Goal: Learn about a topic

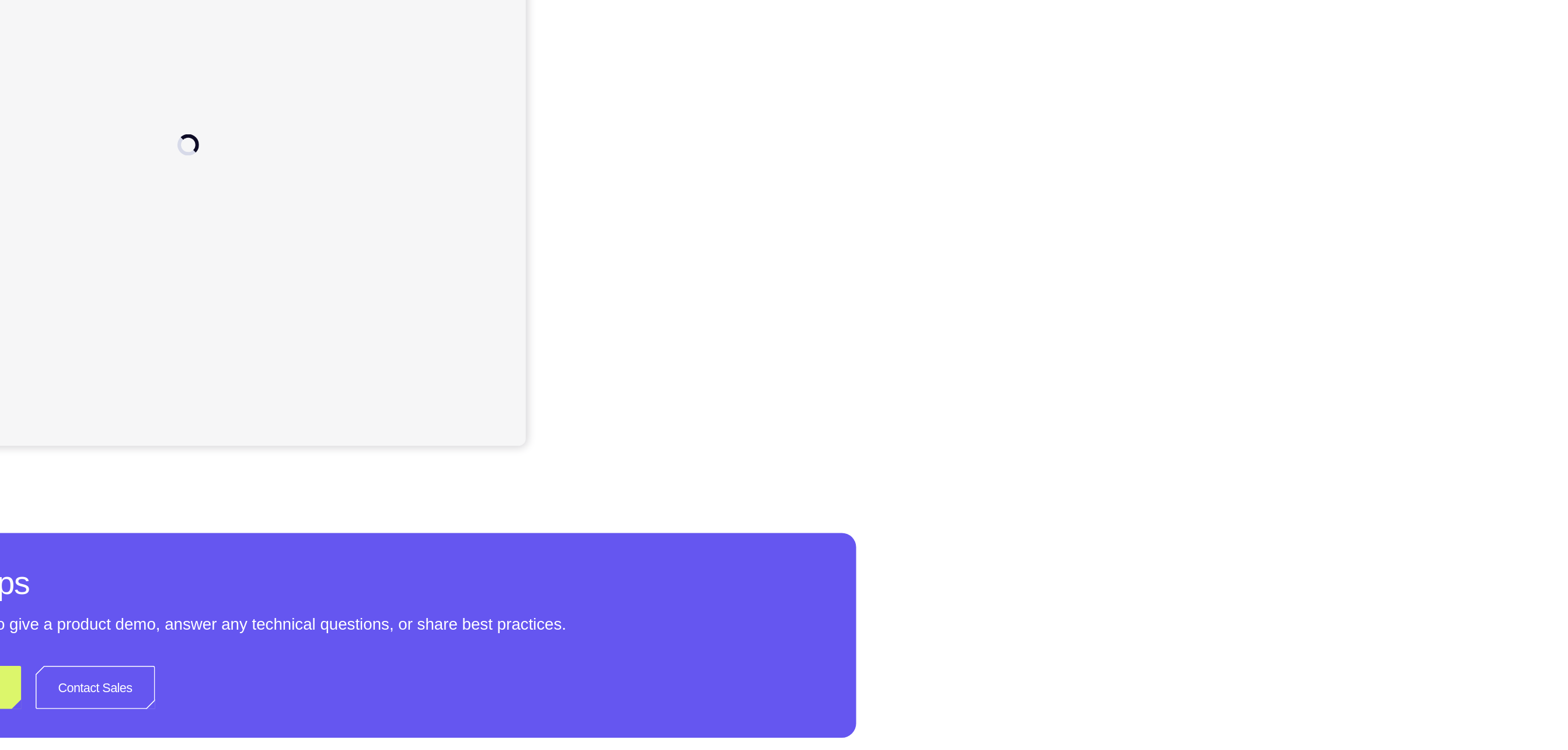
scroll to position [88, 0]
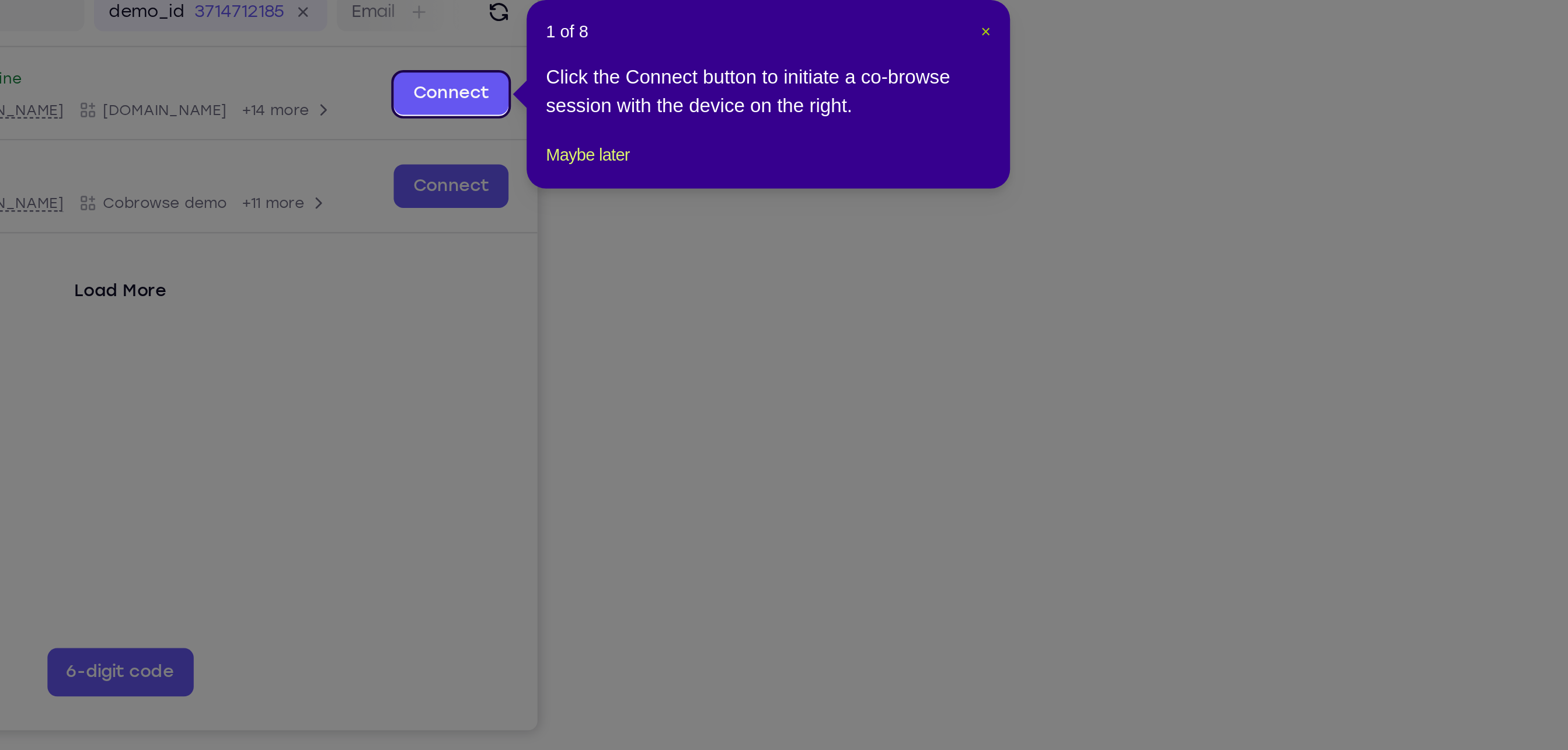
click at [784, 115] on span "×" at bounding box center [1112, 118] width 5 height 9
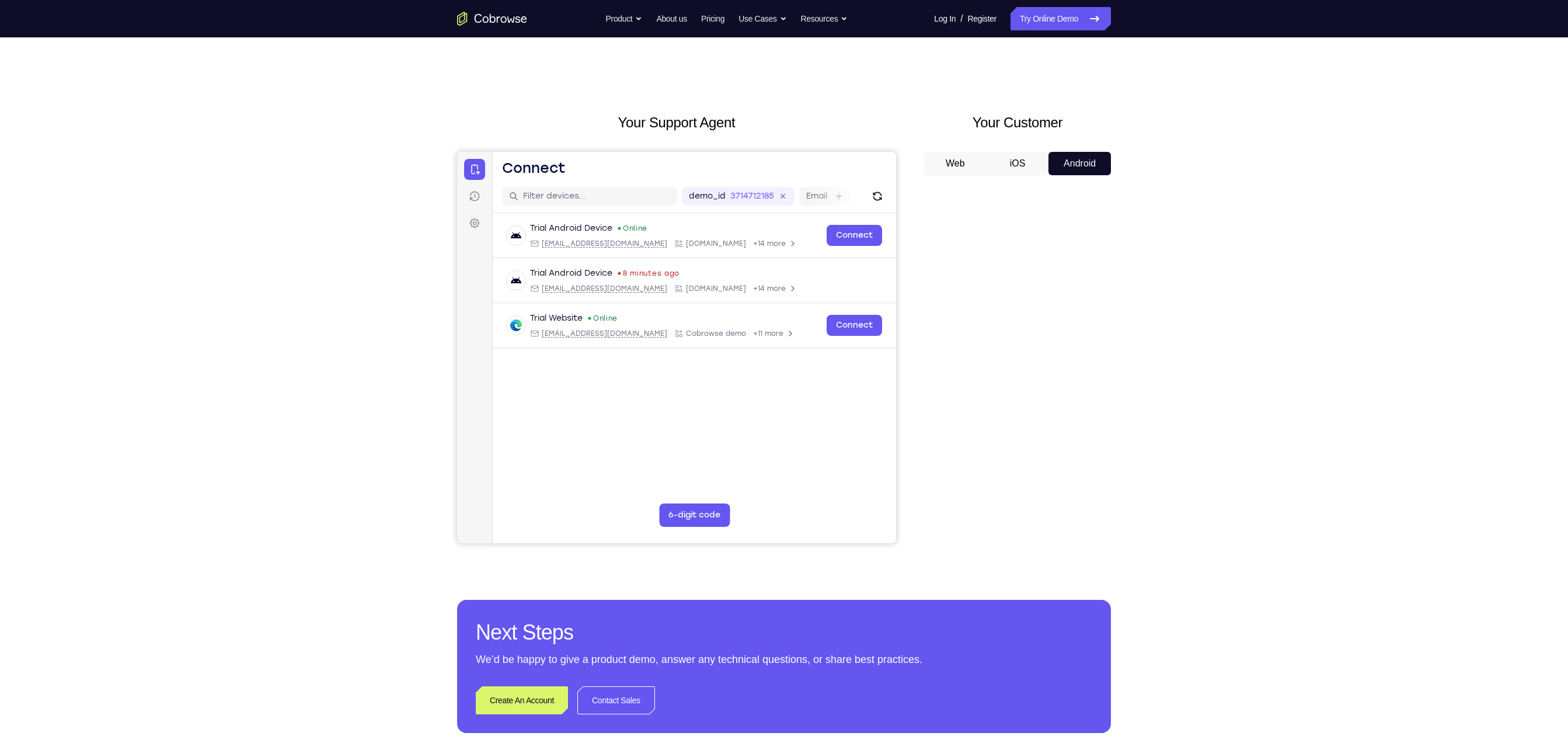
scroll to position [1, 0]
click at [784, 161] on button "iOS" at bounding box center [1017, 162] width 62 height 23
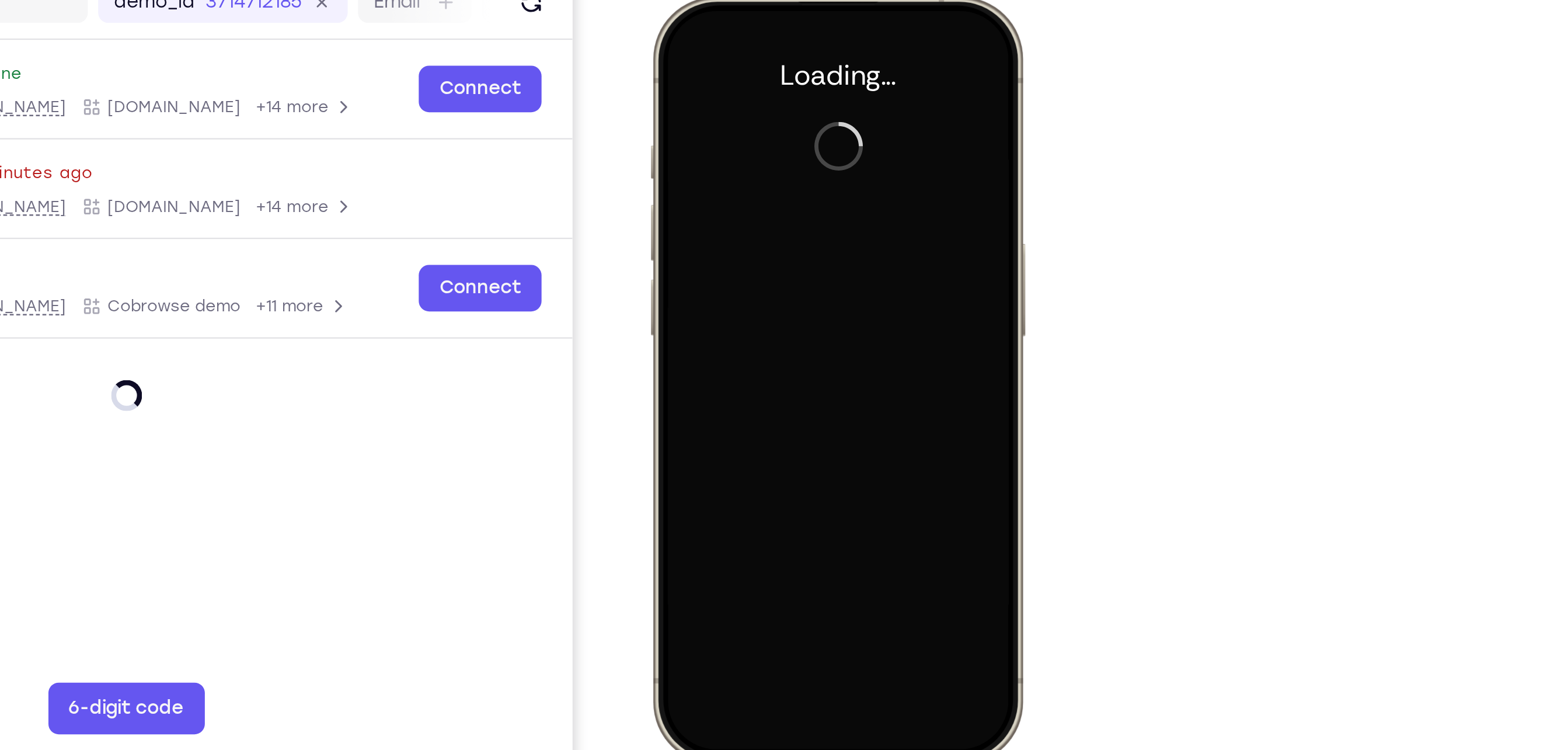
scroll to position [0, 0]
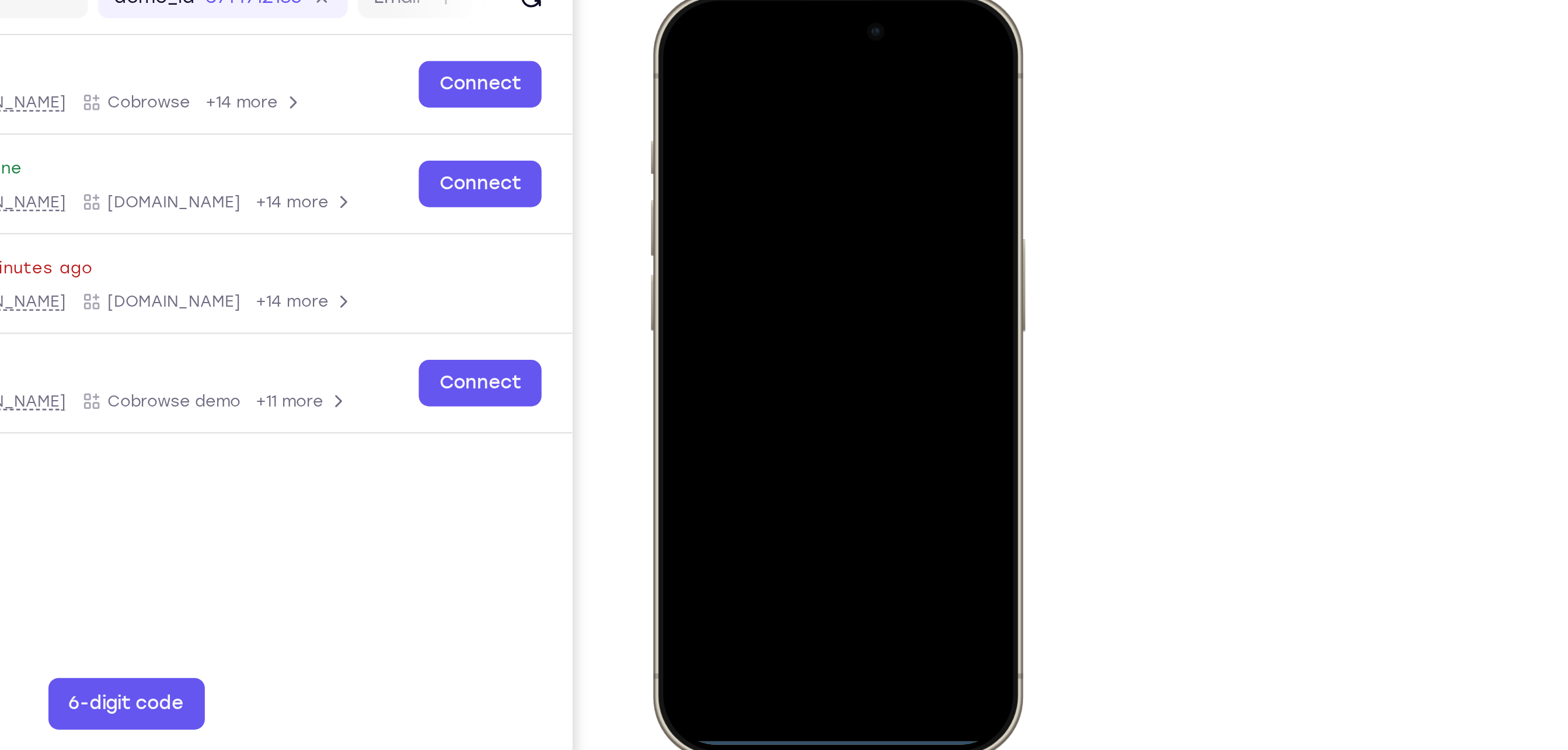
drag, startPoint x: 736, startPoint y: 328, endPoint x: 747, endPoint y: 246, distance: 82.7
click at [747, 246] on div at bounding box center [733, 164] width 154 height 334
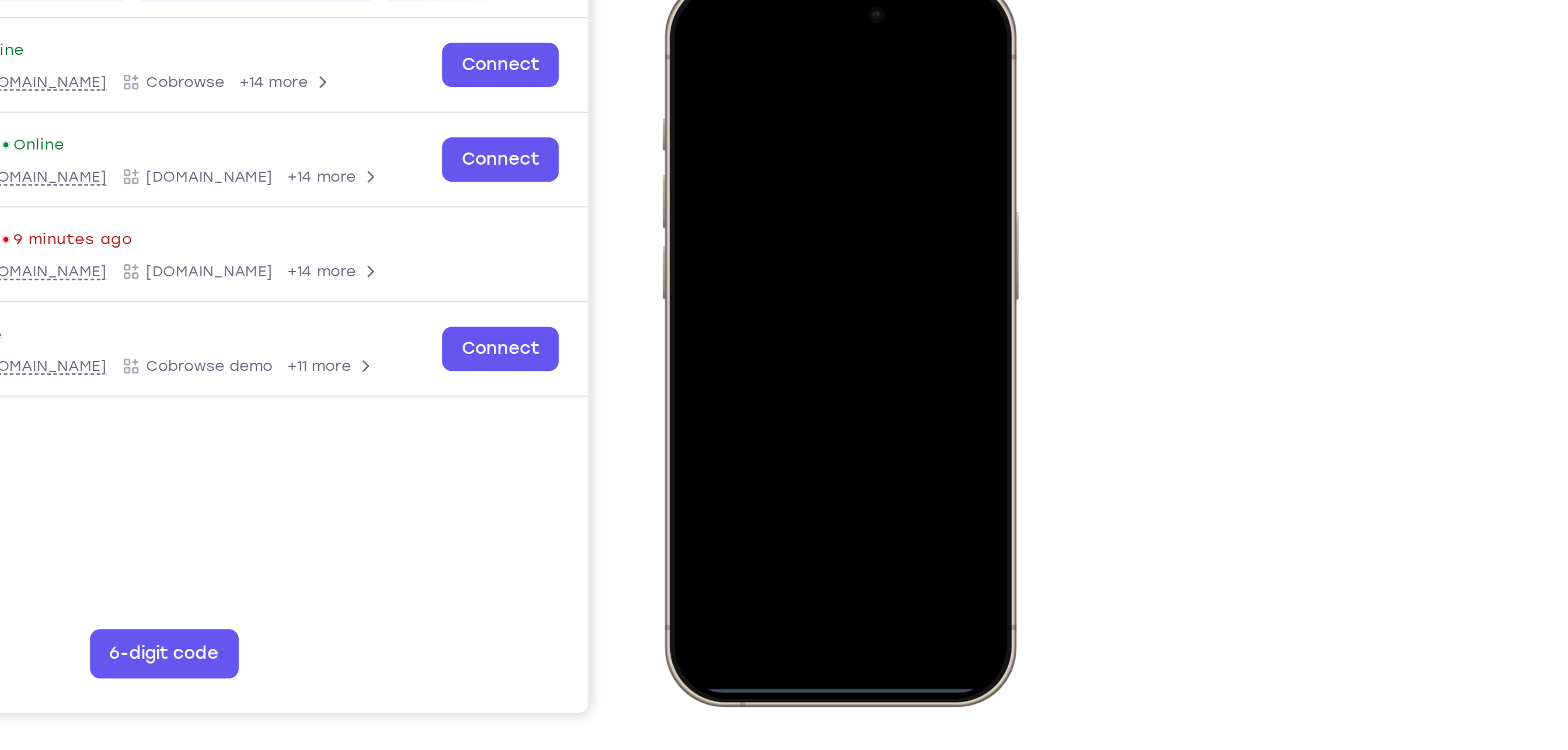
drag, startPoint x: 756, startPoint y: 313, endPoint x: 766, endPoint y: 84, distance: 229.2
click at [766, 84] on div at bounding box center [746, 150] width 154 height 334
drag, startPoint x: 806, startPoint y: -7, endPoint x: 807, endPoint y: 116, distance: 123.0
click at [784, 116] on div at bounding box center [746, 150] width 154 height 334
click at [710, 23] on div at bounding box center [746, 150] width 154 height 334
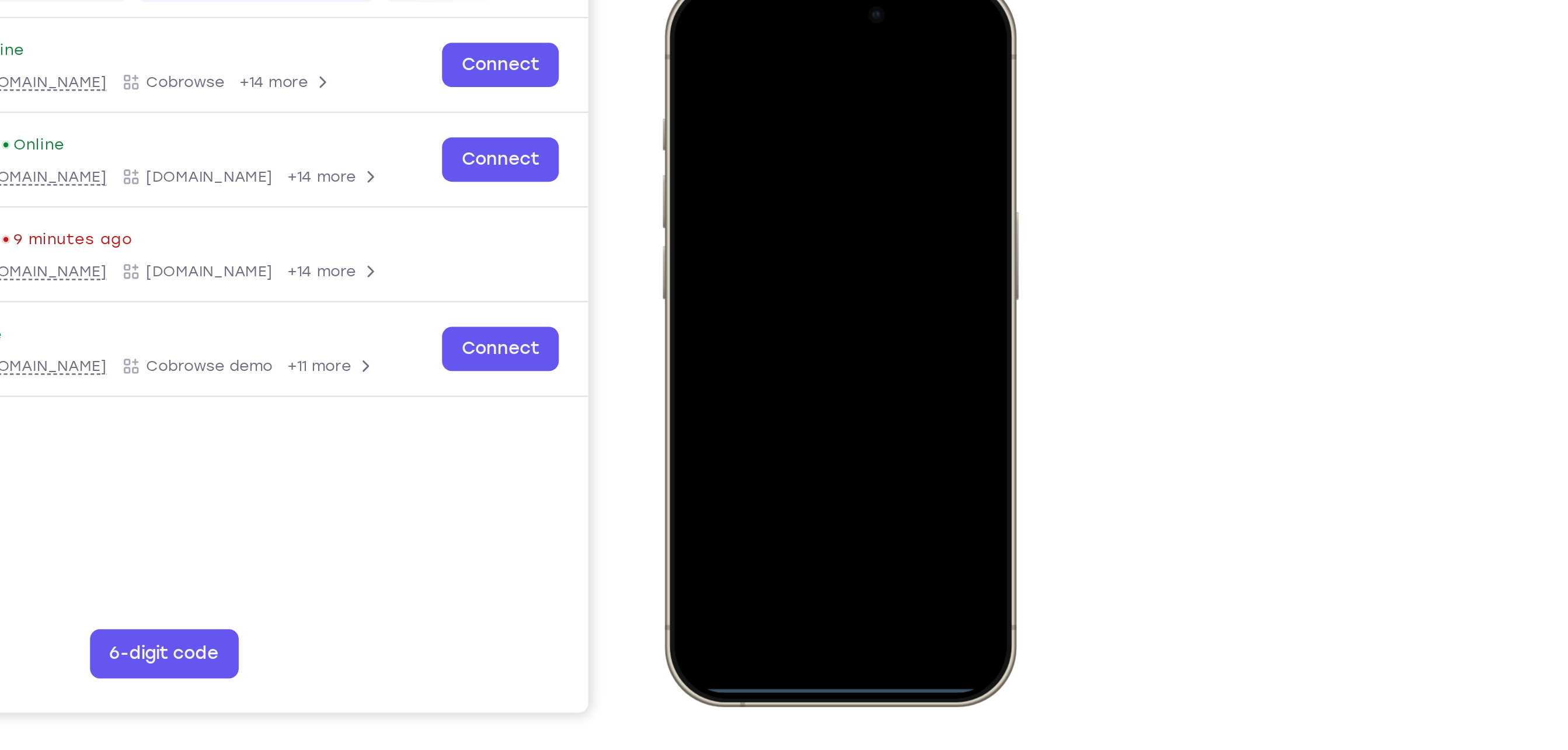
drag, startPoint x: 742, startPoint y: 312, endPoint x: 759, endPoint y: 249, distance: 65.3
click at [759, 249] on div at bounding box center [746, 150] width 154 height 334
drag, startPoint x: 737, startPoint y: 314, endPoint x: 736, endPoint y: 193, distance: 121.0
click at [736, 193] on div at bounding box center [746, 150] width 154 height 334
drag, startPoint x: 742, startPoint y: 316, endPoint x: 736, endPoint y: 39, distance: 277.1
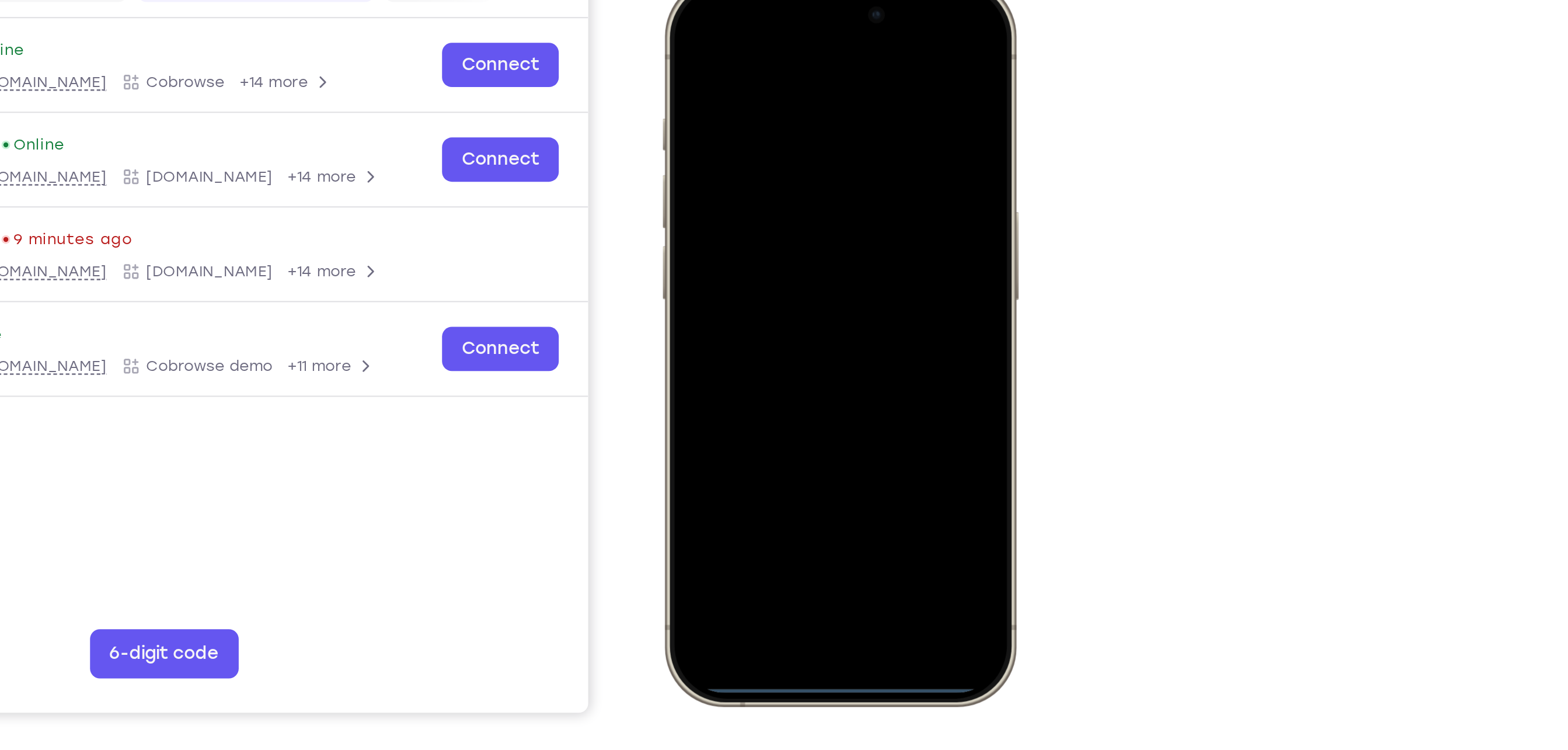
click at [736, 39] on div at bounding box center [746, 150] width 154 height 334
drag, startPoint x: 734, startPoint y: 314, endPoint x: 740, endPoint y: 19, distance: 295.1
click at [740, 19] on div at bounding box center [746, 150] width 154 height 334
drag, startPoint x: 743, startPoint y: 15, endPoint x: 761, endPoint y: 189, distance: 174.9
click at [761, 189] on div at bounding box center [746, 150] width 154 height 334
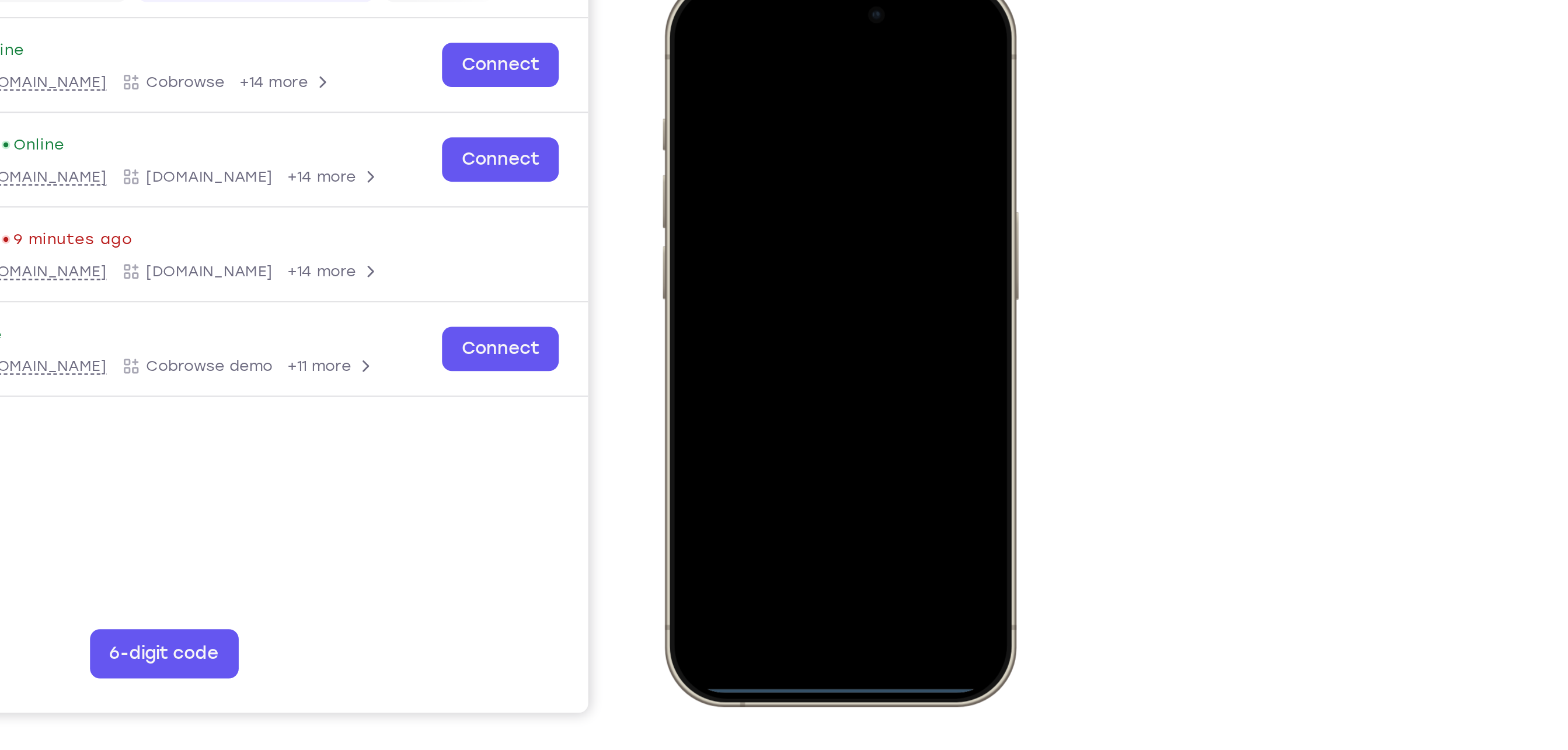
drag, startPoint x: 804, startPoint y: -9, endPoint x: 821, endPoint y: 118, distance: 128.1
click at [784, 118] on div at bounding box center [746, 150] width 154 height 334
click at [779, 23] on div at bounding box center [746, 150] width 154 height 334
drag, startPoint x: 798, startPoint y: -7, endPoint x: 812, endPoint y: 123, distance: 130.8
click at [784, 123] on div at bounding box center [746, 150] width 154 height 334
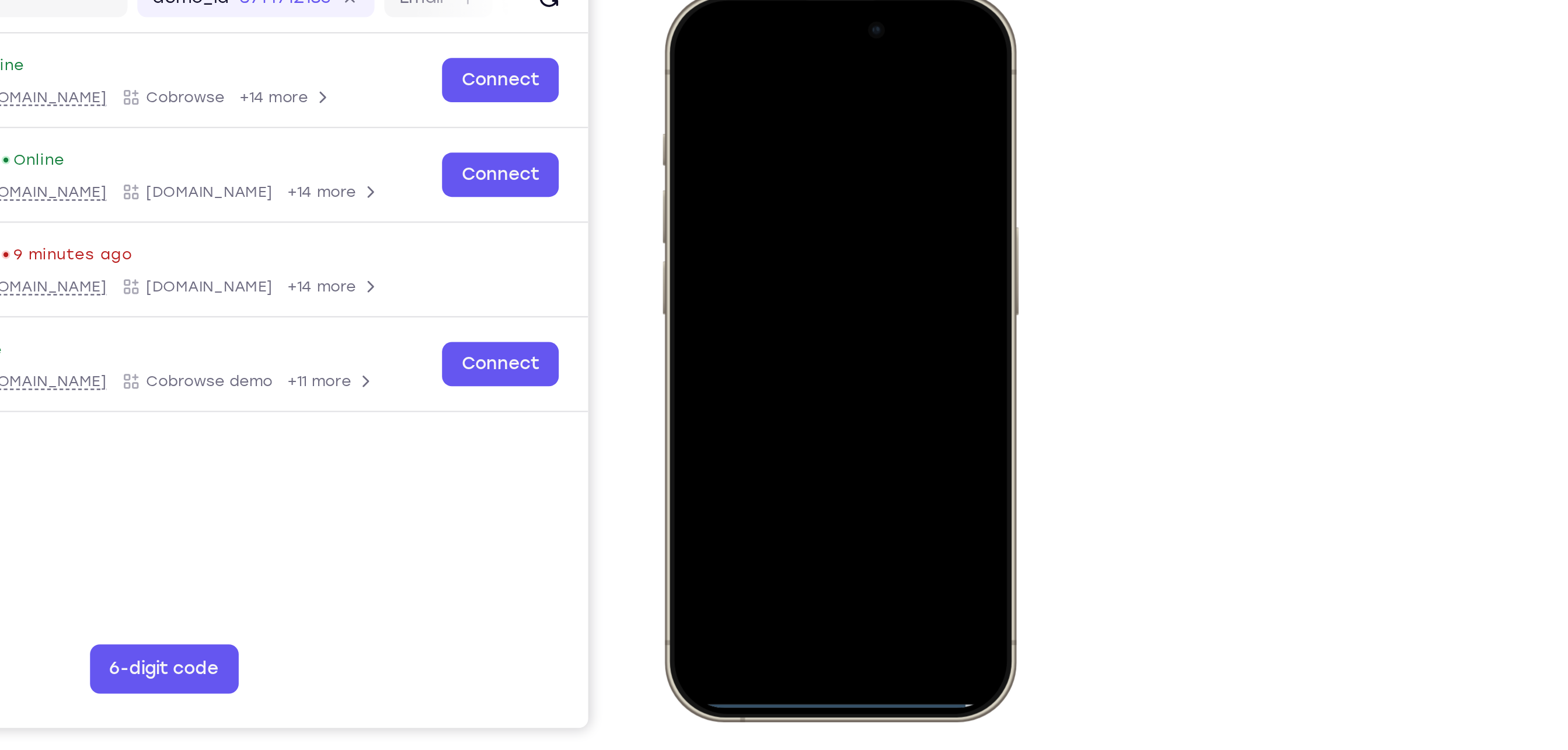
click at [687, 48] on div at bounding box center [746, 164] width 154 height 334
click at [688, 48] on div at bounding box center [746, 164] width 154 height 334
drag, startPoint x: 695, startPoint y: 9, endPoint x: 732, endPoint y: 189, distance: 183.8
click at [732, 189] on div at bounding box center [746, 164] width 154 height 334
click at [740, 201] on div at bounding box center [746, 164] width 154 height 334
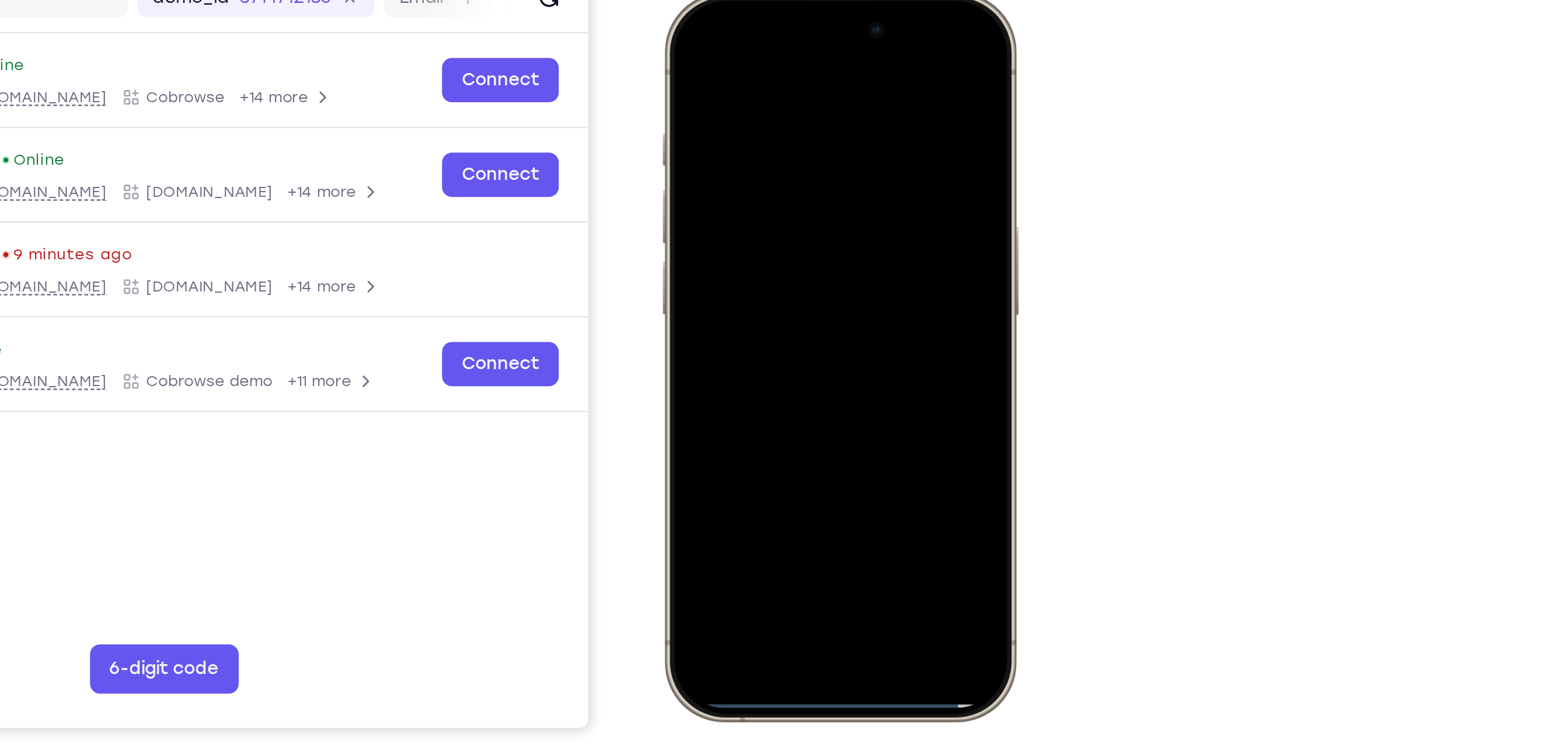
drag, startPoint x: 798, startPoint y: 8, endPoint x: 810, endPoint y: 227, distance: 219.3
click at [784, 227] on div at bounding box center [746, 164] width 154 height 334
click at [762, 71] on div at bounding box center [746, 164] width 154 height 334
click at [696, 37] on div at bounding box center [746, 164] width 154 height 334
click at [762, 326] on div at bounding box center [746, 164] width 154 height 334
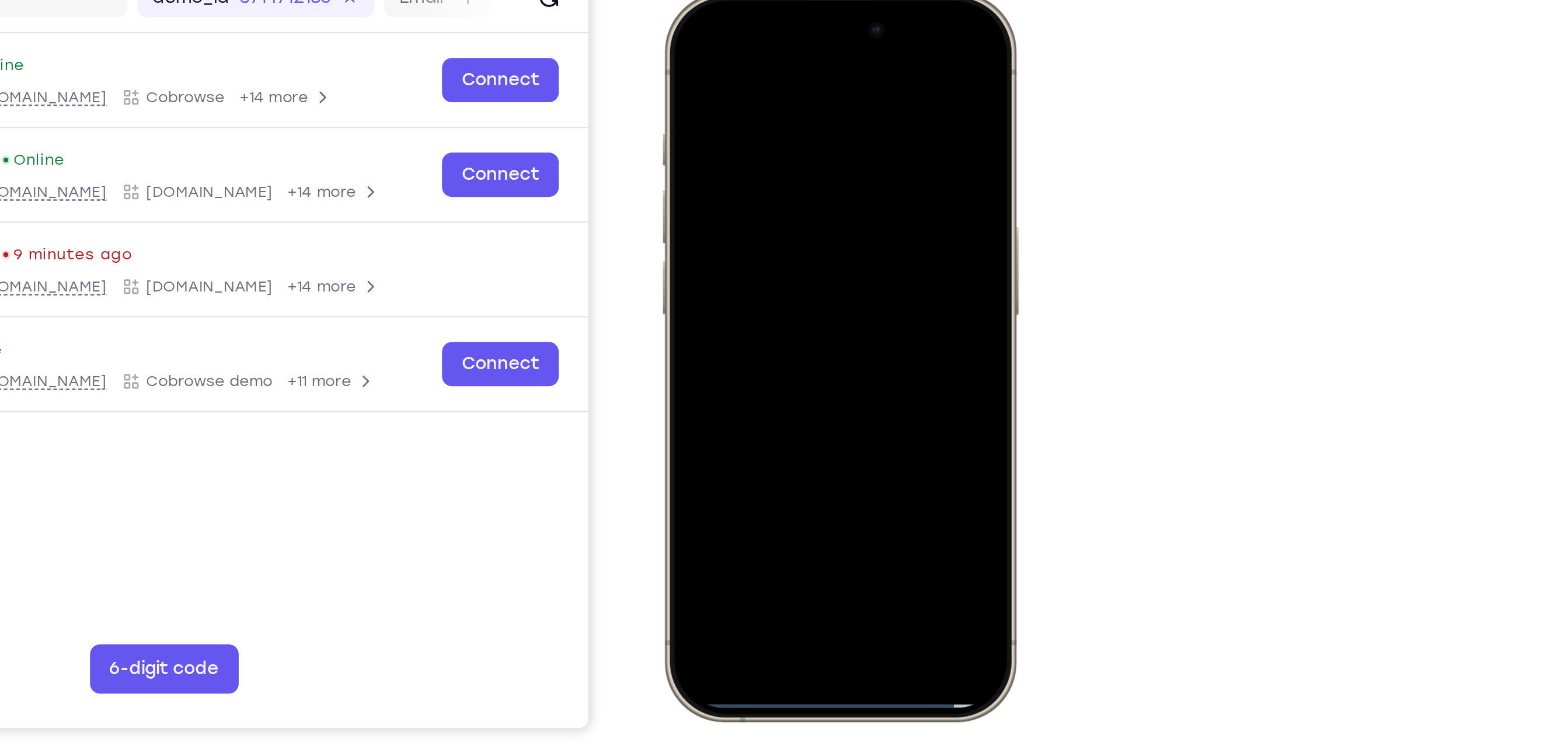
click at [762, 326] on div at bounding box center [746, 164] width 154 height 334
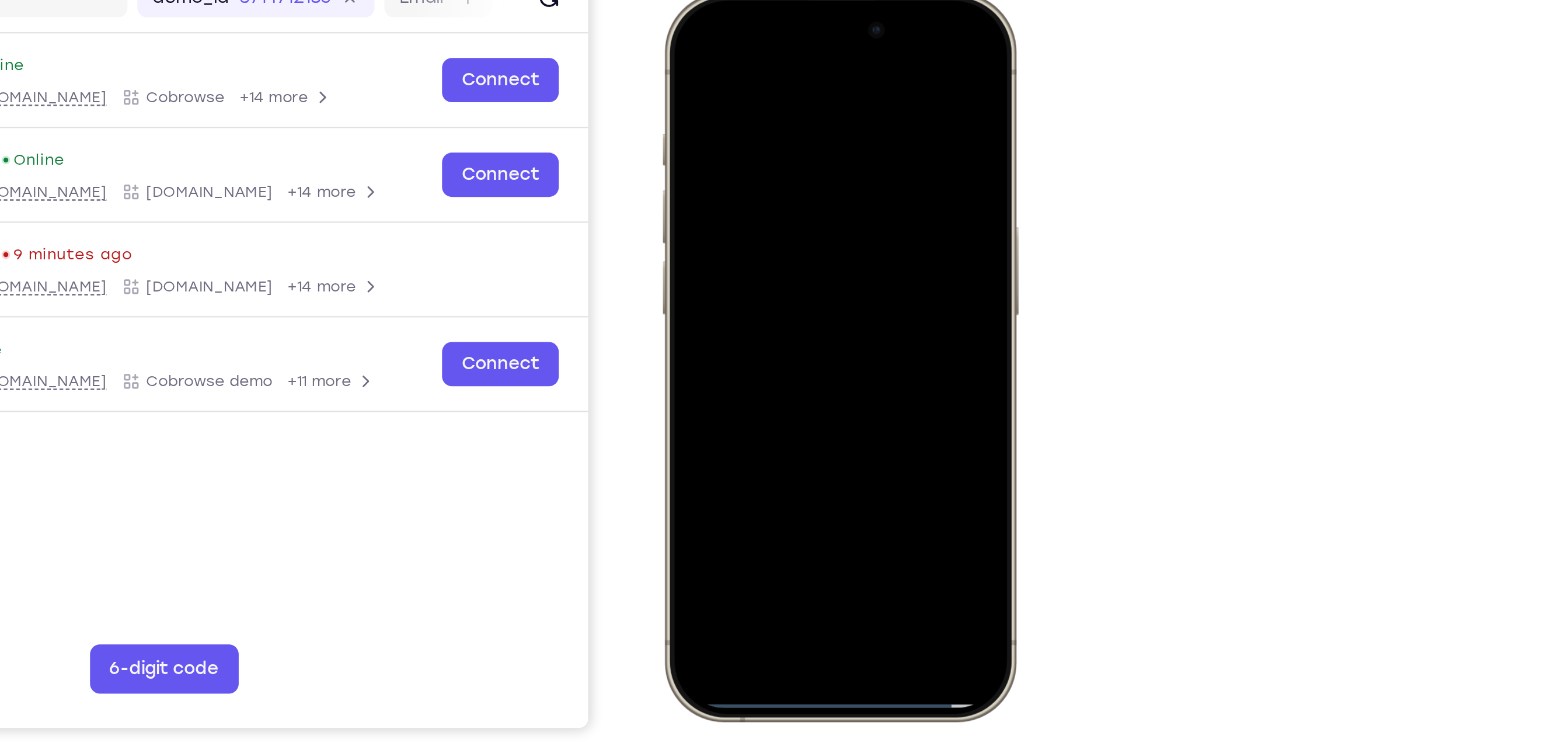
drag, startPoint x: 762, startPoint y: 326, endPoint x: 747, endPoint y: 215, distance: 112.0
click at [747, 215] on div at bounding box center [746, 164] width 154 height 334
drag, startPoint x: 733, startPoint y: 327, endPoint x: 739, endPoint y: 10, distance: 317.1
click at [739, 10] on div at bounding box center [746, 164] width 154 height 334
drag, startPoint x: 742, startPoint y: 328, endPoint x: 756, endPoint y: -31, distance: 359.3
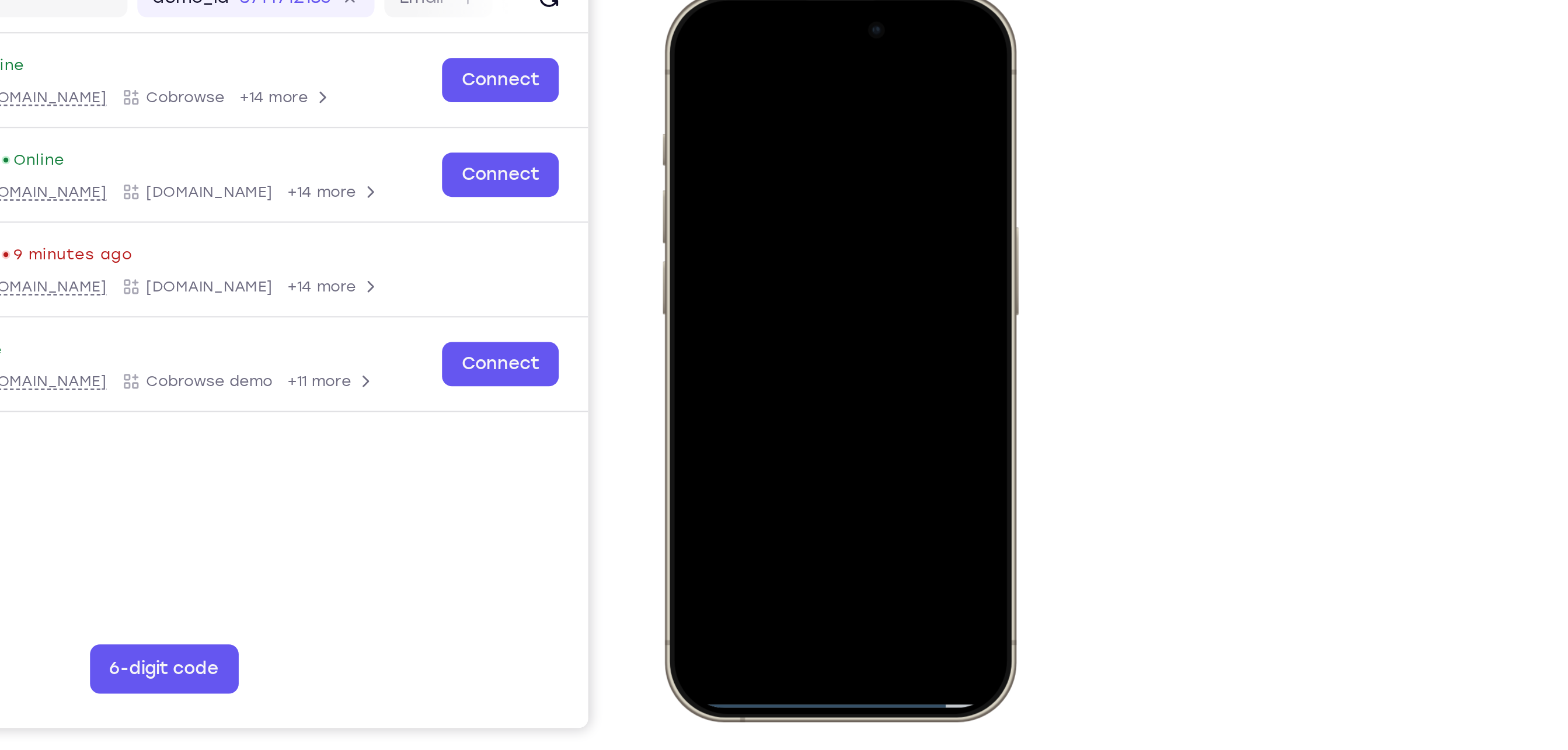
click at [756, 0] on html "Online web based iOS Simulators and Android Emulators. Run iPhone, iPad, Mobile…" at bounding box center [747, 167] width 175 height 350
drag, startPoint x: 727, startPoint y: 328, endPoint x: 746, endPoint y: 138, distance: 190.9
click at [746, 138] on div at bounding box center [746, 164] width 154 height 334
drag, startPoint x: 747, startPoint y: 328, endPoint x: 752, endPoint y: 51, distance: 277.0
click at [752, 51] on div at bounding box center [746, 164] width 154 height 334
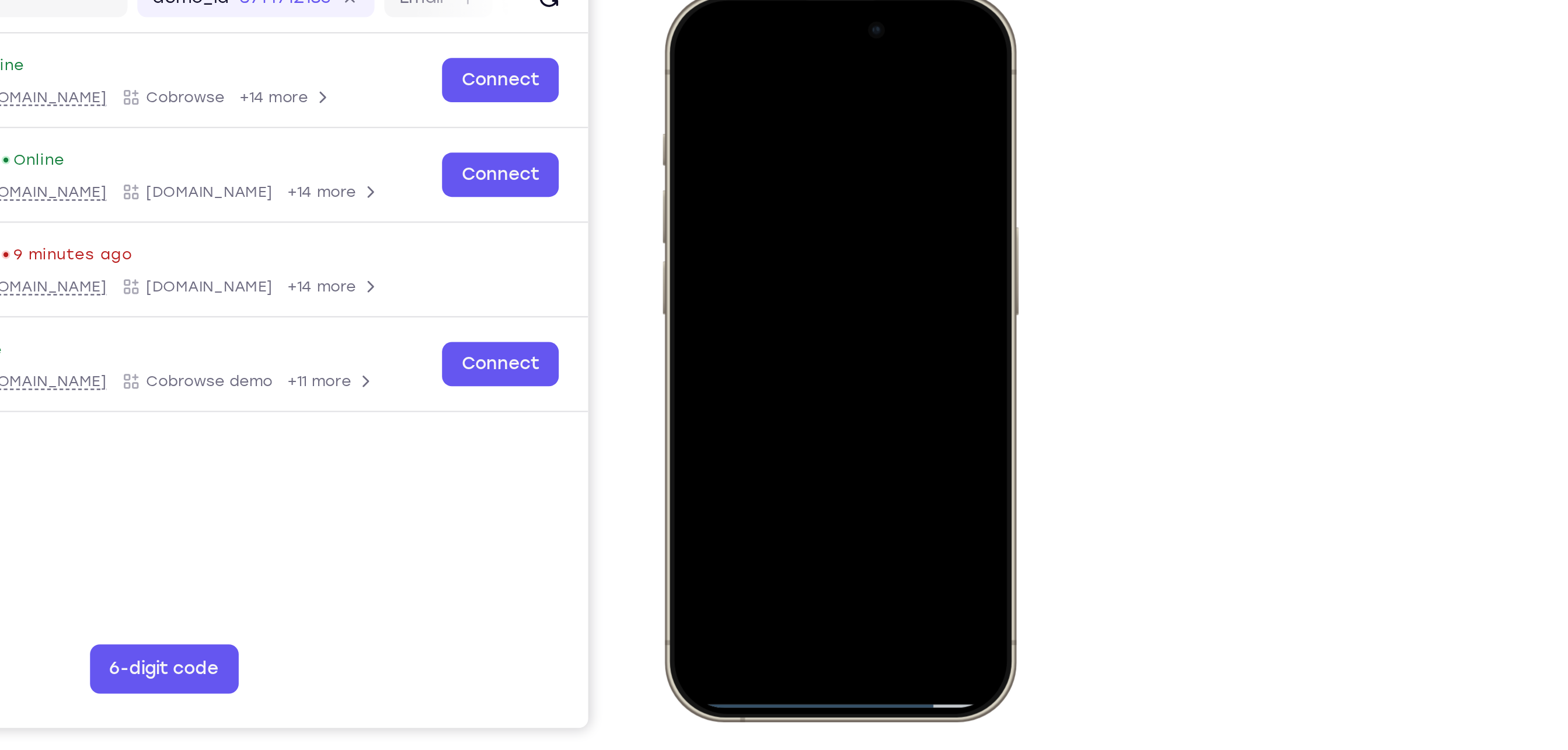
drag, startPoint x: 735, startPoint y: 320, endPoint x: 768, endPoint y: 88, distance: 234.3
click at [768, 88] on div at bounding box center [746, 164] width 154 height 334
drag, startPoint x: 758, startPoint y: 326, endPoint x: 769, endPoint y: 49, distance: 277.2
click at [769, 49] on div at bounding box center [746, 164] width 154 height 334
click at [784, 25] on div at bounding box center [746, 164] width 154 height 334
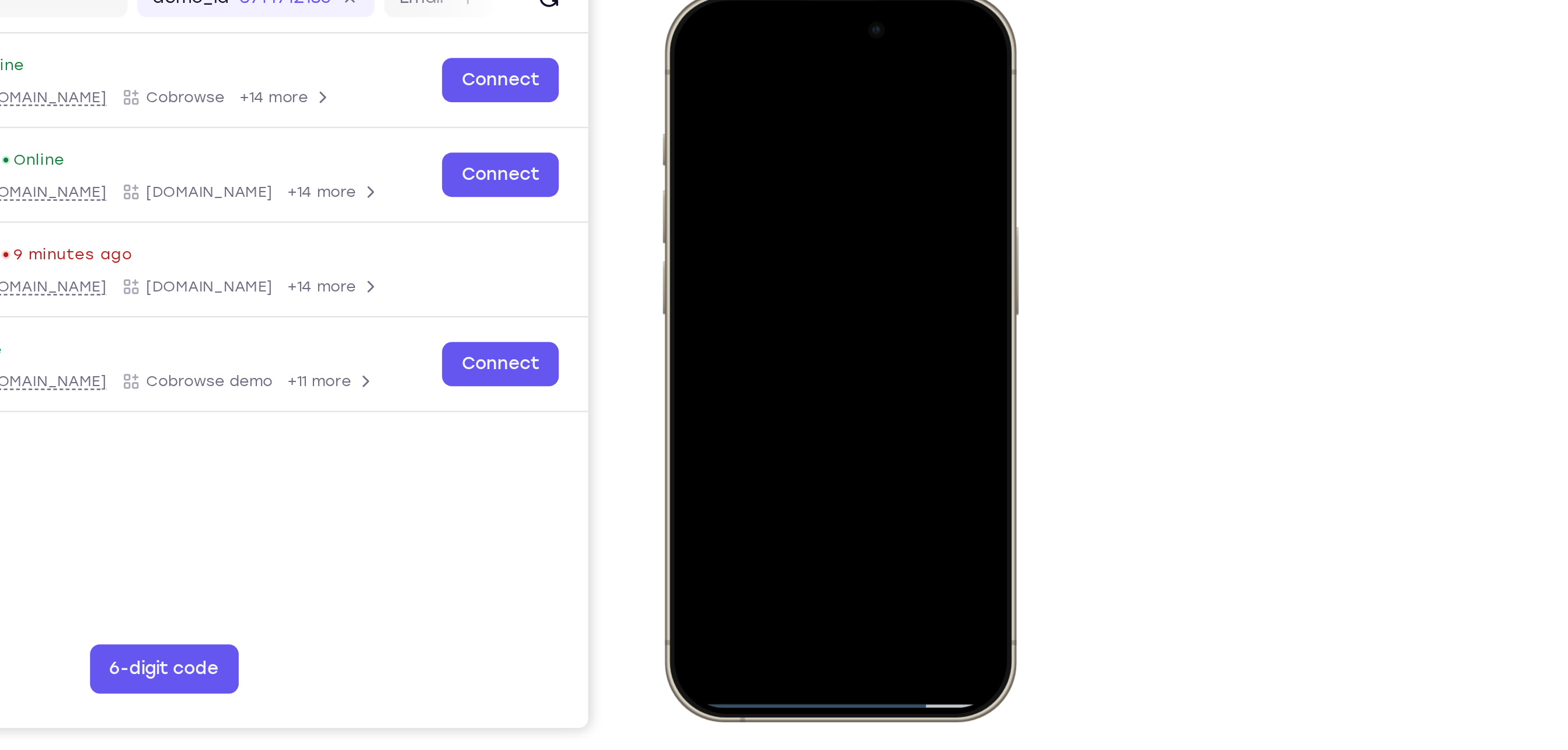
click at [784, 36] on div at bounding box center [746, 164] width 154 height 334
drag, startPoint x: 752, startPoint y: 329, endPoint x: 734, endPoint y: 91, distance: 238.7
click at [734, 91] on div at bounding box center [746, 164] width 154 height 334
click at [742, 327] on div at bounding box center [746, 164] width 154 height 334
drag, startPoint x: 742, startPoint y: 327, endPoint x: 756, endPoint y: 160, distance: 167.6
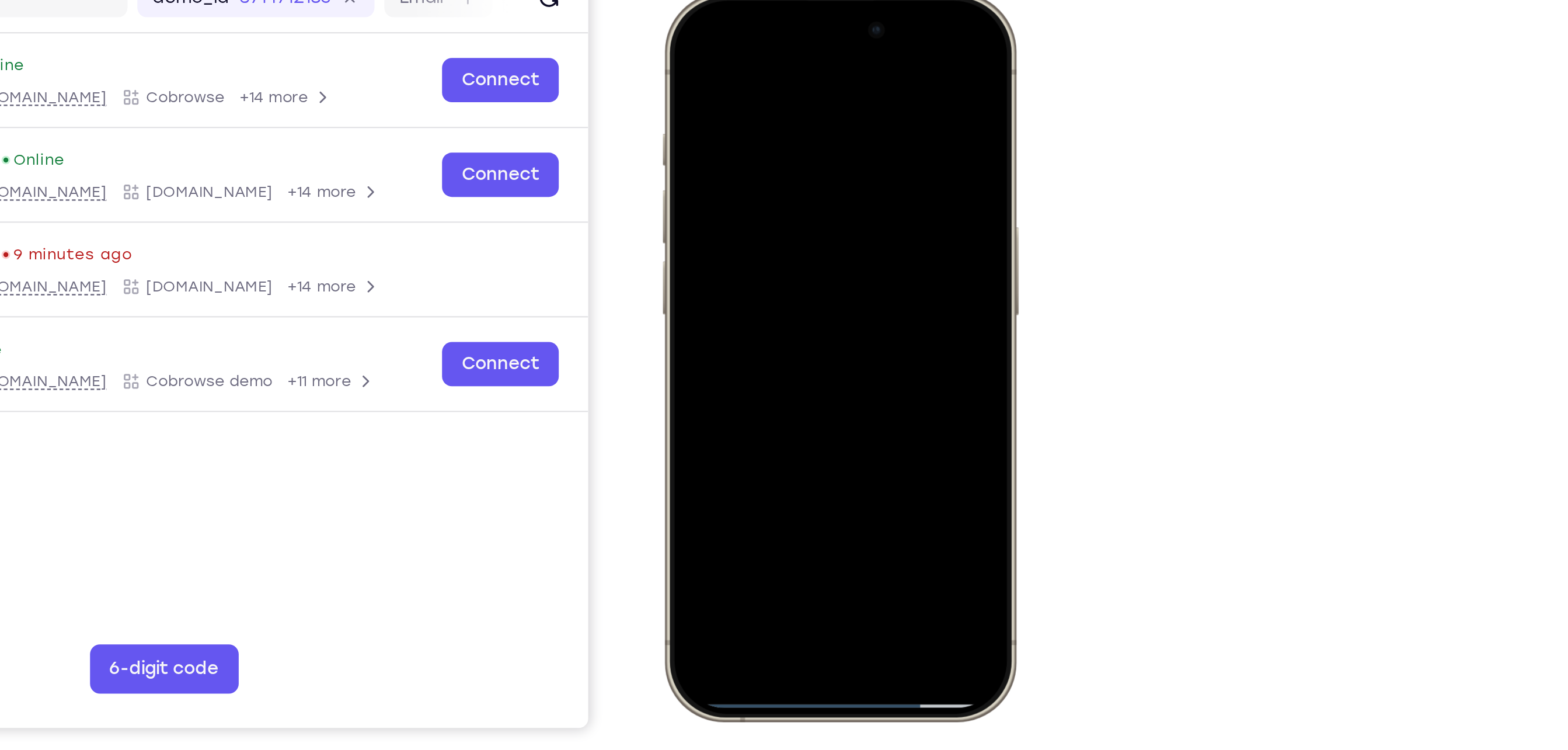
click at [756, 160] on div at bounding box center [746, 164] width 154 height 334
drag, startPoint x: 739, startPoint y: 326, endPoint x: 742, endPoint y: 245, distance: 81.1
click at [742, 245] on div at bounding box center [746, 164] width 154 height 334
drag, startPoint x: 742, startPoint y: 327, endPoint x: 736, endPoint y: 102, distance: 225.1
click at [736, 102] on div at bounding box center [746, 164] width 154 height 334
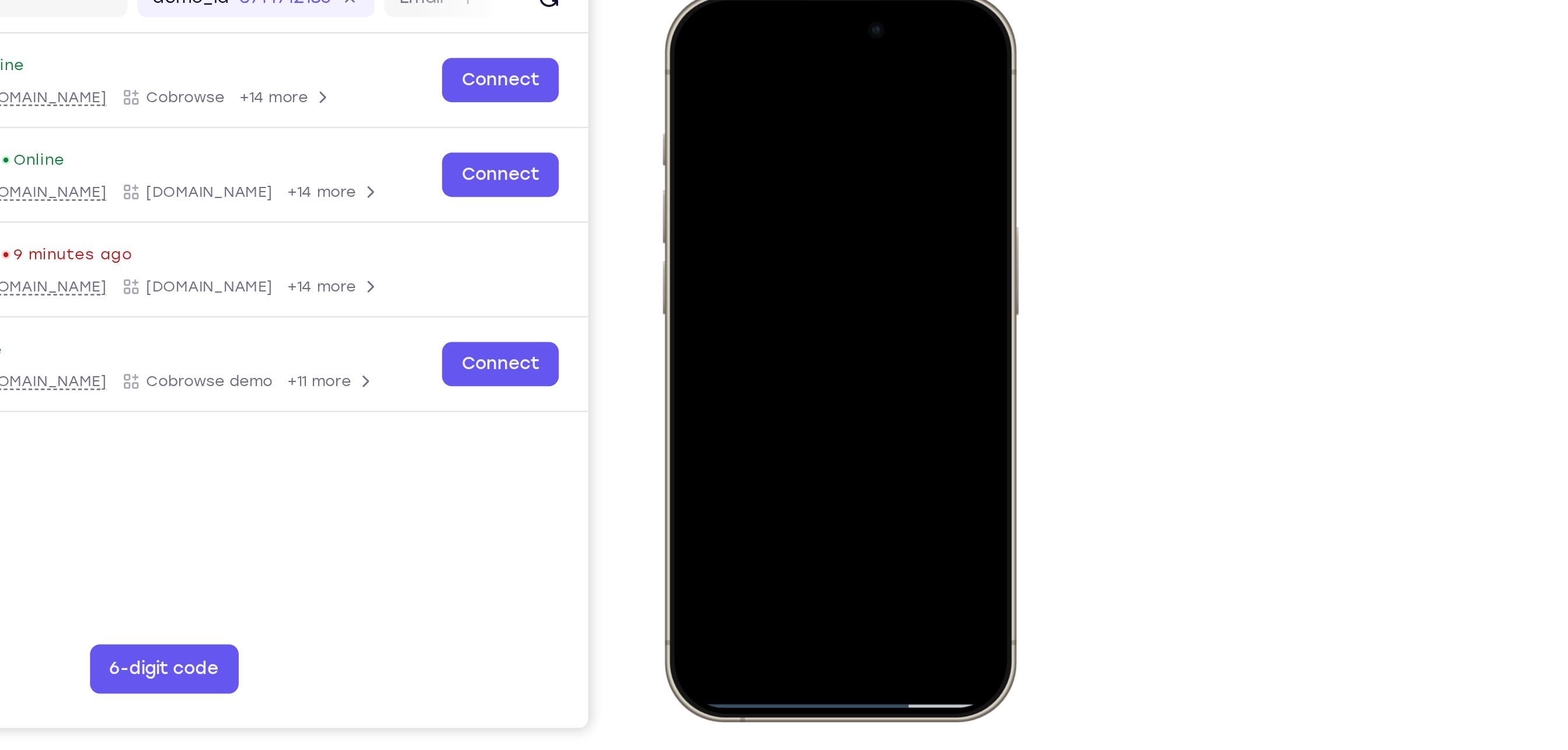
drag, startPoint x: 743, startPoint y: 329, endPoint x: 734, endPoint y: 39, distance: 290.1
click at [734, 39] on div at bounding box center [746, 164] width 154 height 334
drag, startPoint x: 748, startPoint y: 206, endPoint x: 780, endPoint y: 378, distance: 175.0
click at [780, 342] on html "Online web based iOS Simulators and Android Emulators. Run iPhone, iPad, Mobile…" at bounding box center [747, 167] width 175 height 350
click at [754, 326] on div at bounding box center [746, 164] width 154 height 334
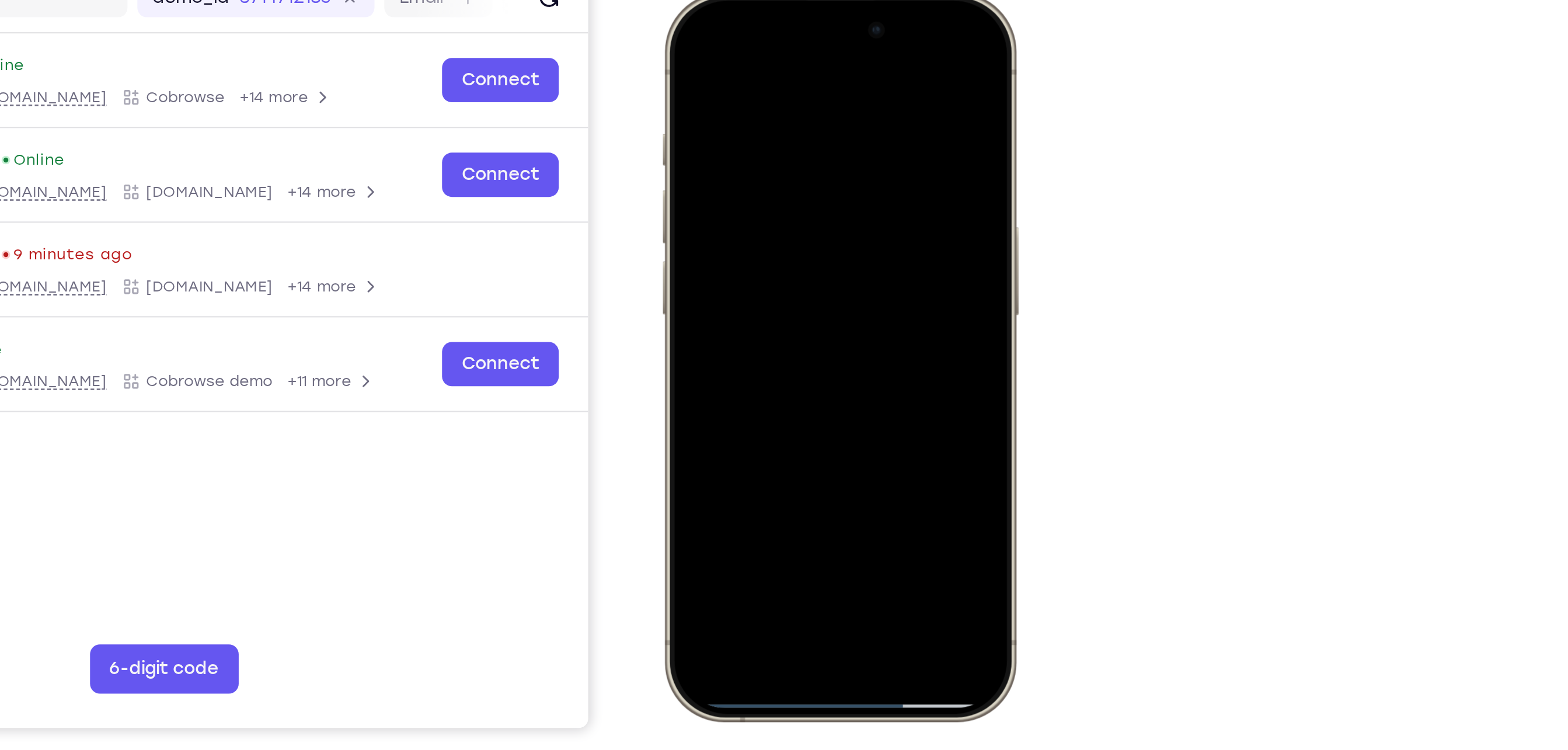
drag, startPoint x: 754, startPoint y: 326, endPoint x: 744, endPoint y: -45, distance: 371.1
click at [744, 0] on html "Online web based iOS Simulators and Android Emulators. Run iPhone, iPad, Mobile…" at bounding box center [747, 167] width 175 height 350
drag, startPoint x: 734, startPoint y: 322, endPoint x: 750, endPoint y: 100, distance: 222.6
click at [750, 100] on div at bounding box center [746, 164] width 154 height 334
drag, startPoint x: 736, startPoint y: 331, endPoint x: 727, endPoint y: 104, distance: 227.2
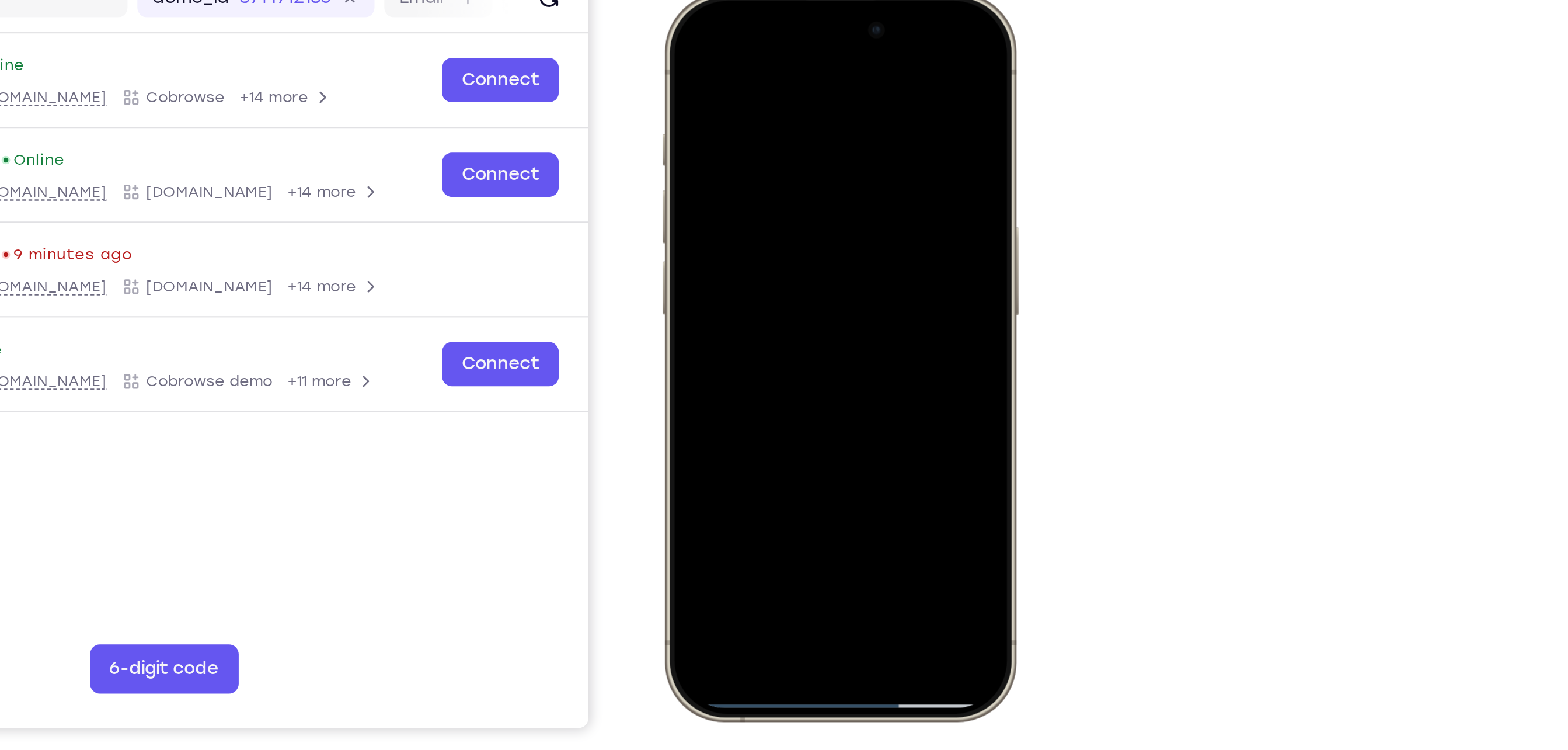
click at [727, 104] on div at bounding box center [746, 164] width 154 height 334
click at [741, 330] on div at bounding box center [745, 165] width 172 height 347
drag, startPoint x: 741, startPoint y: 330, endPoint x: 721, endPoint y: 128, distance: 203.0
click at [721, 128] on div at bounding box center [746, 164] width 154 height 334
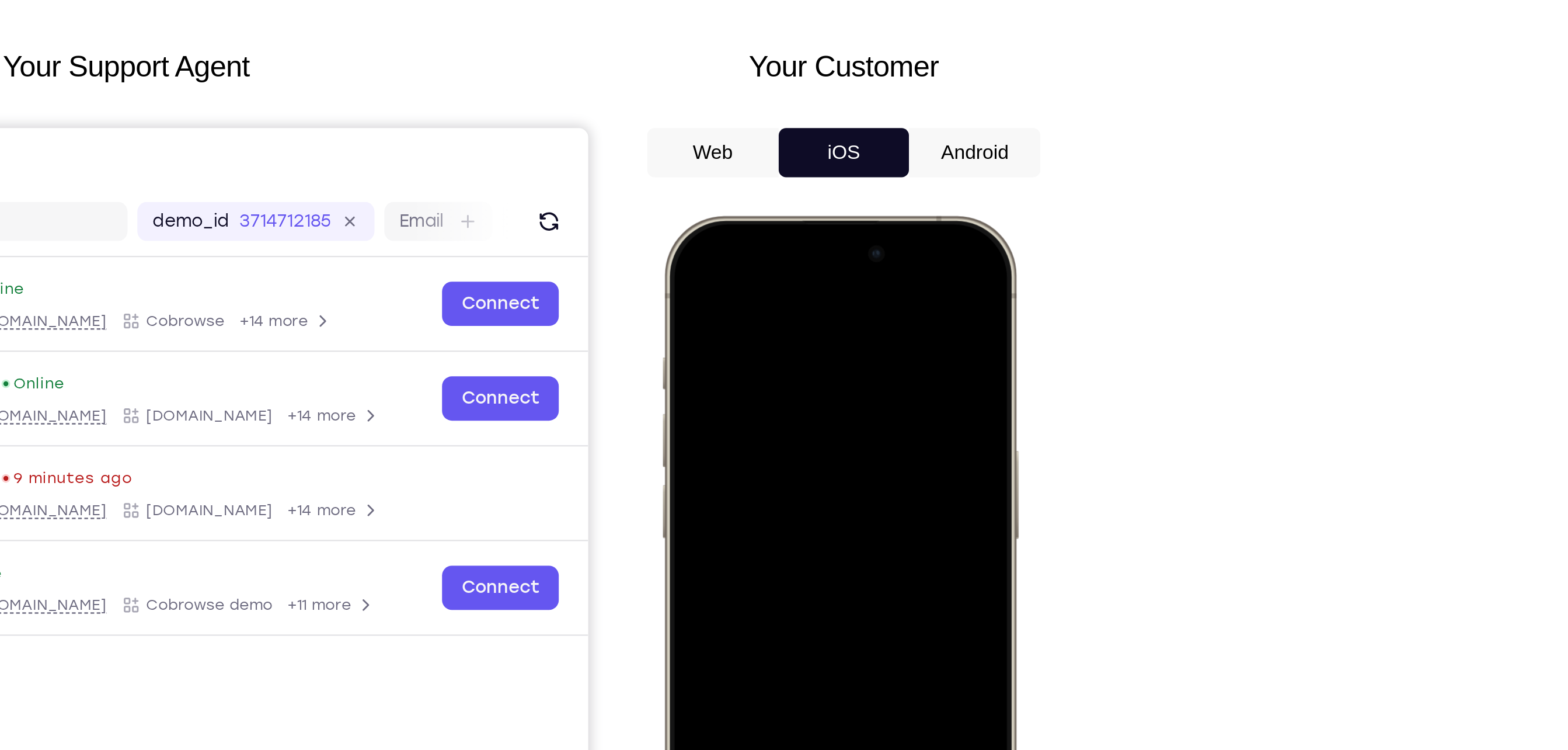
click at [784, 156] on button "Android" at bounding box center [1079, 162] width 62 height 23
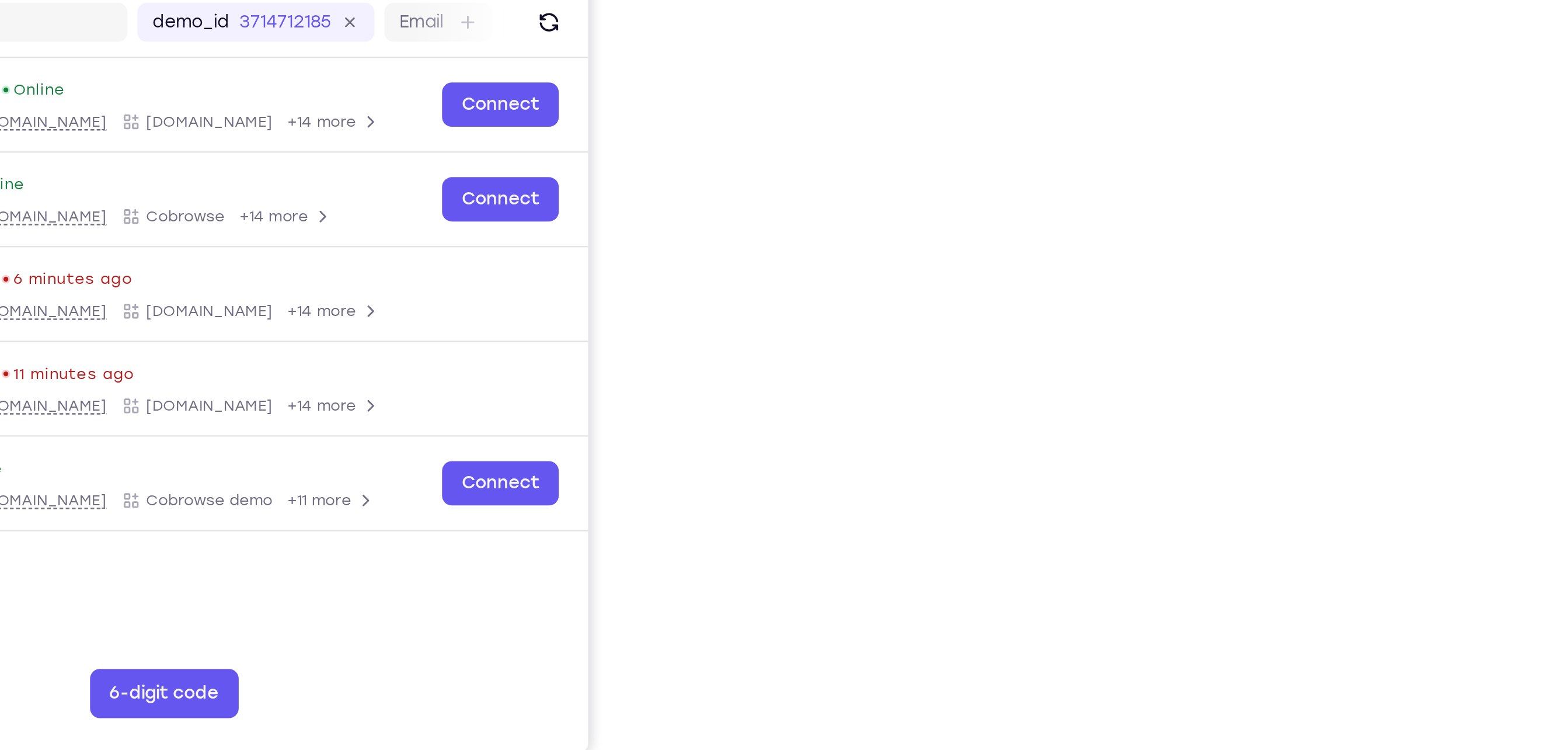
click at [784, 342] on div "Your Support Agent Your Customer Web iOS Android" at bounding box center [784, 327] width 654 height 432
click at [784, 339] on div "Your Support Agent Your Customer Web iOS Android" at bounding box center [784, 327] width 654 height 432
click at [784, 336] on div "Your Support Agent Your Customer Web iOS Android" at bounding box center [784, 327] width 654 height 432
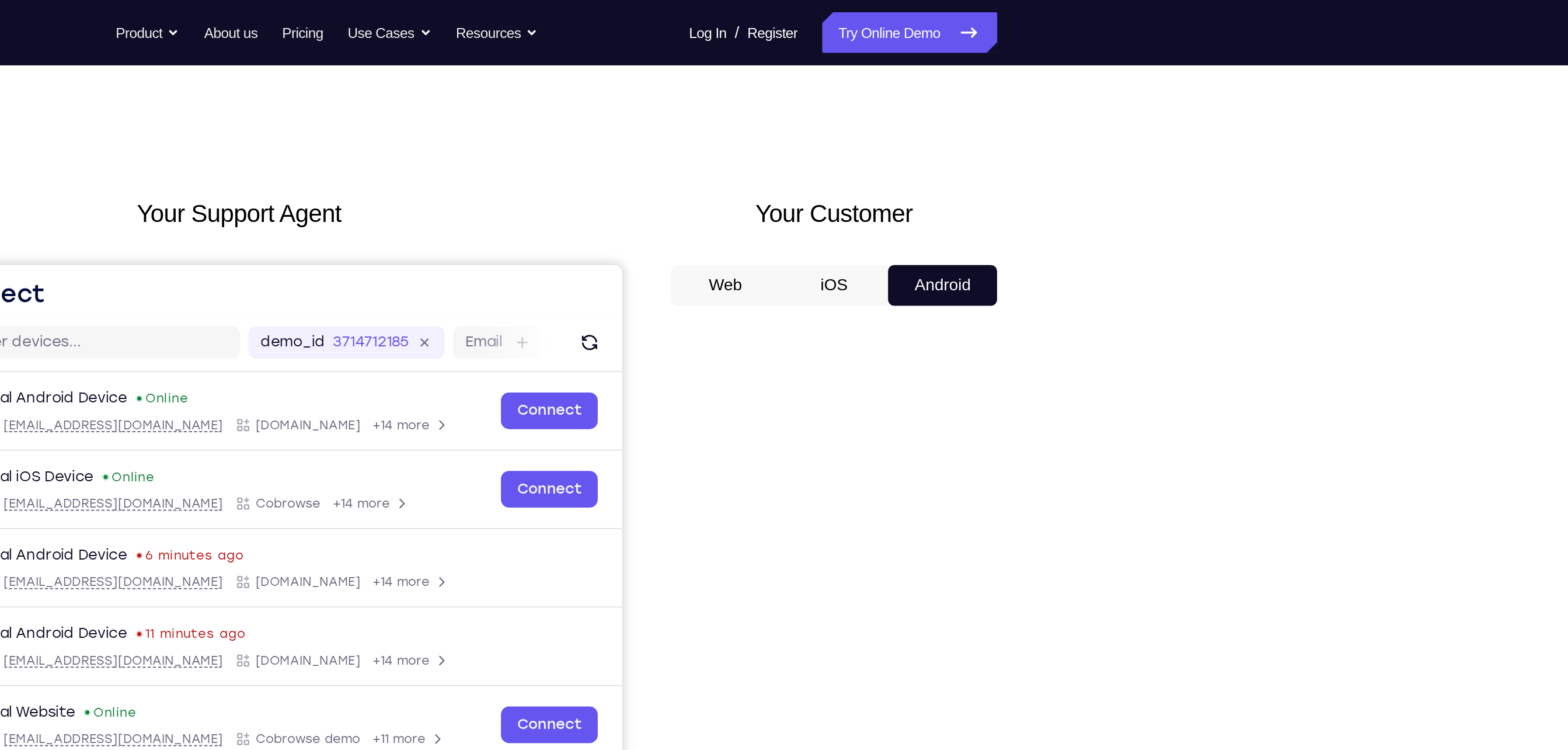
click at [784, 158] on button "iOS" at bounding box center [1017, 163] width 62 height 23
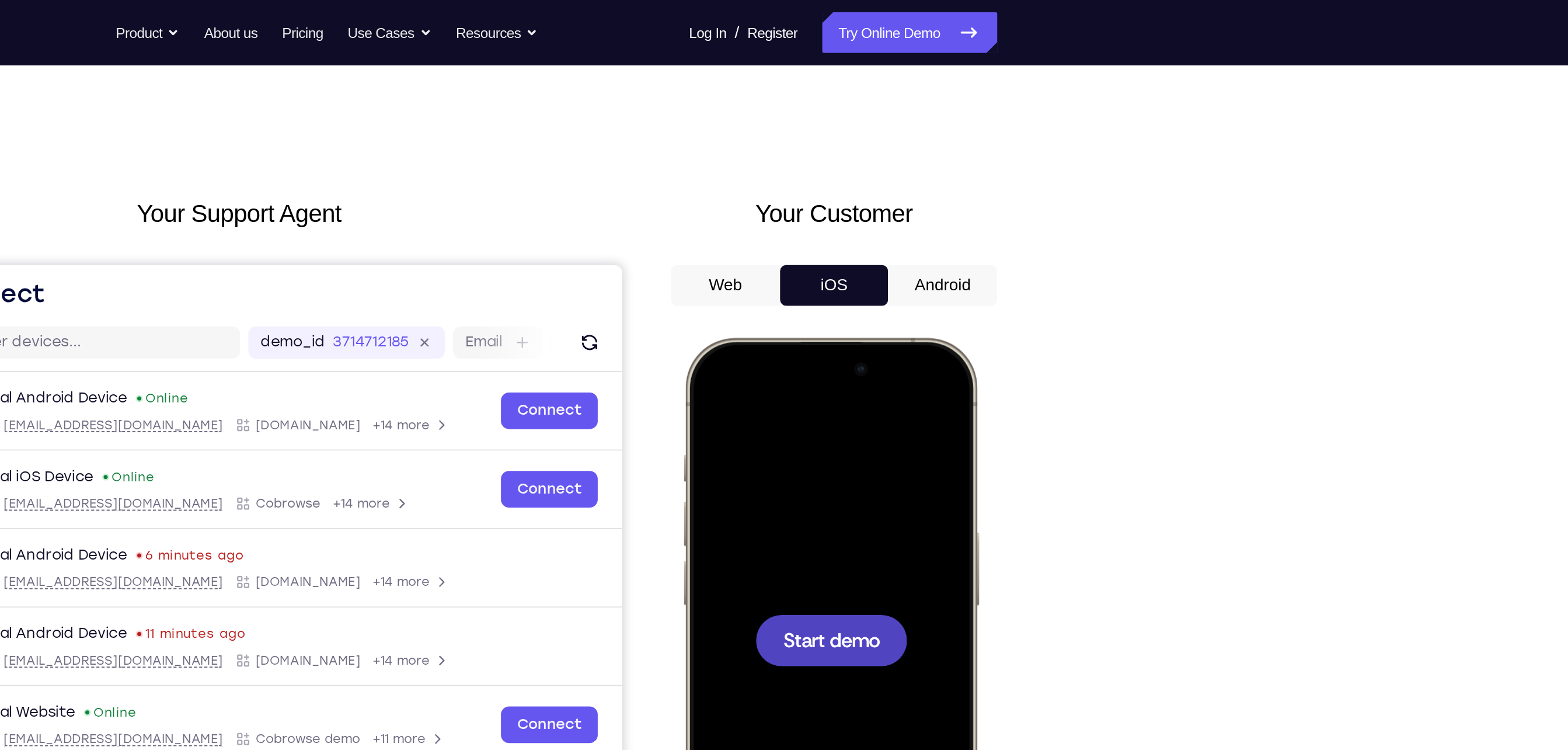
click at [784, 170] on button "Android" at bounding box center [1079, 163] width 62 height 23
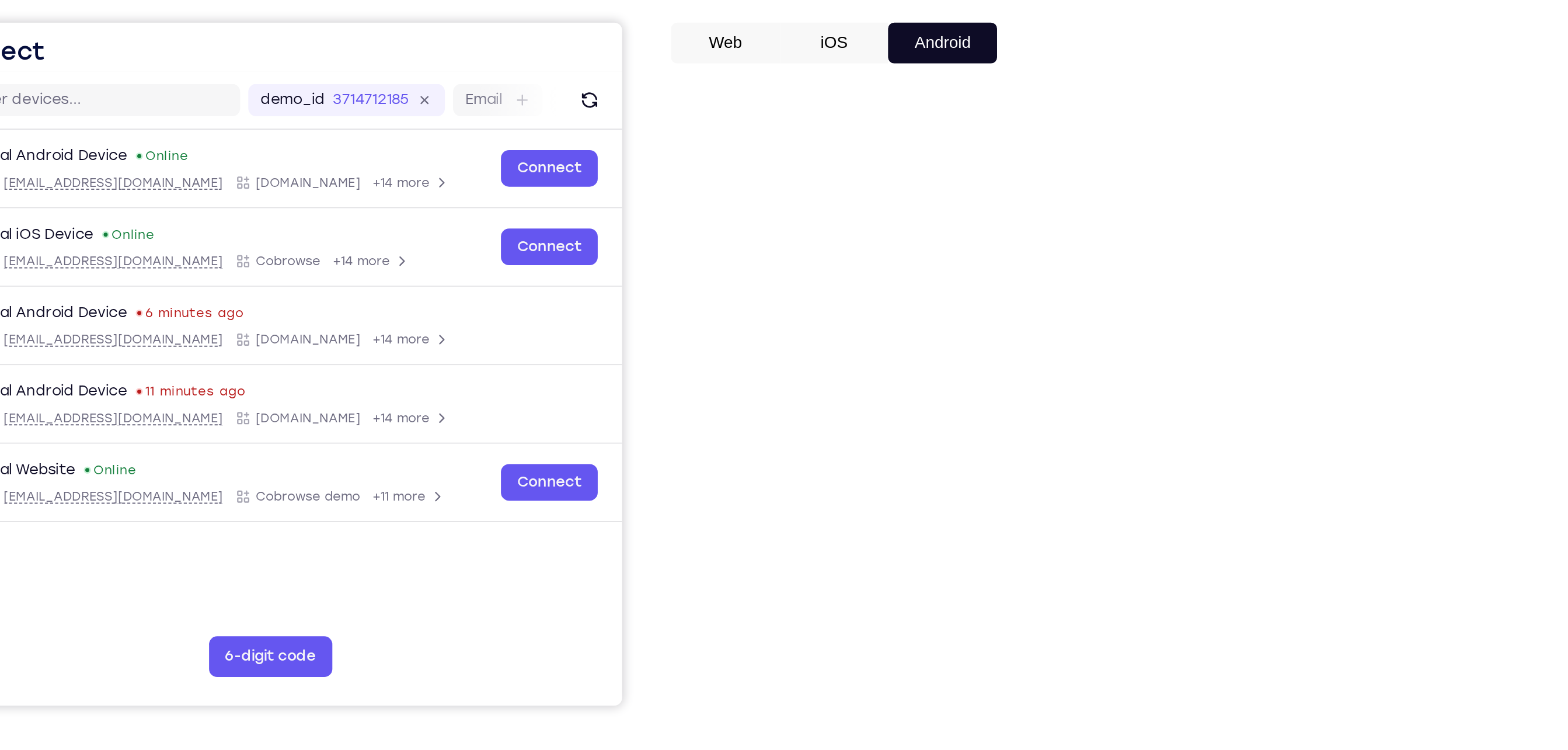
click at [784, 158] on button "iOS" at bounding box center [1017, 163] width 62 height 23
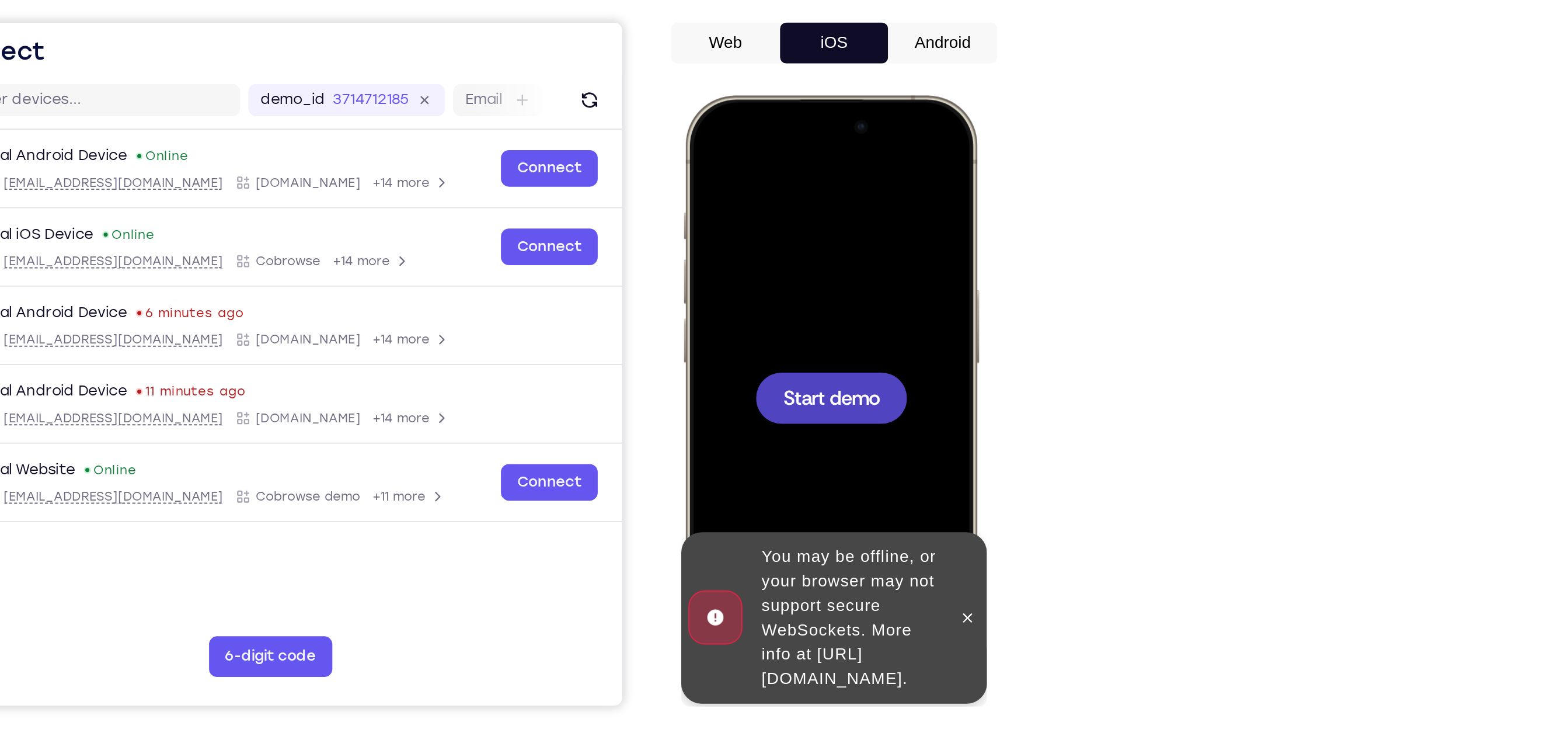
click at [766, 241] on div at bounding box center [767, 267] width 154 height 334
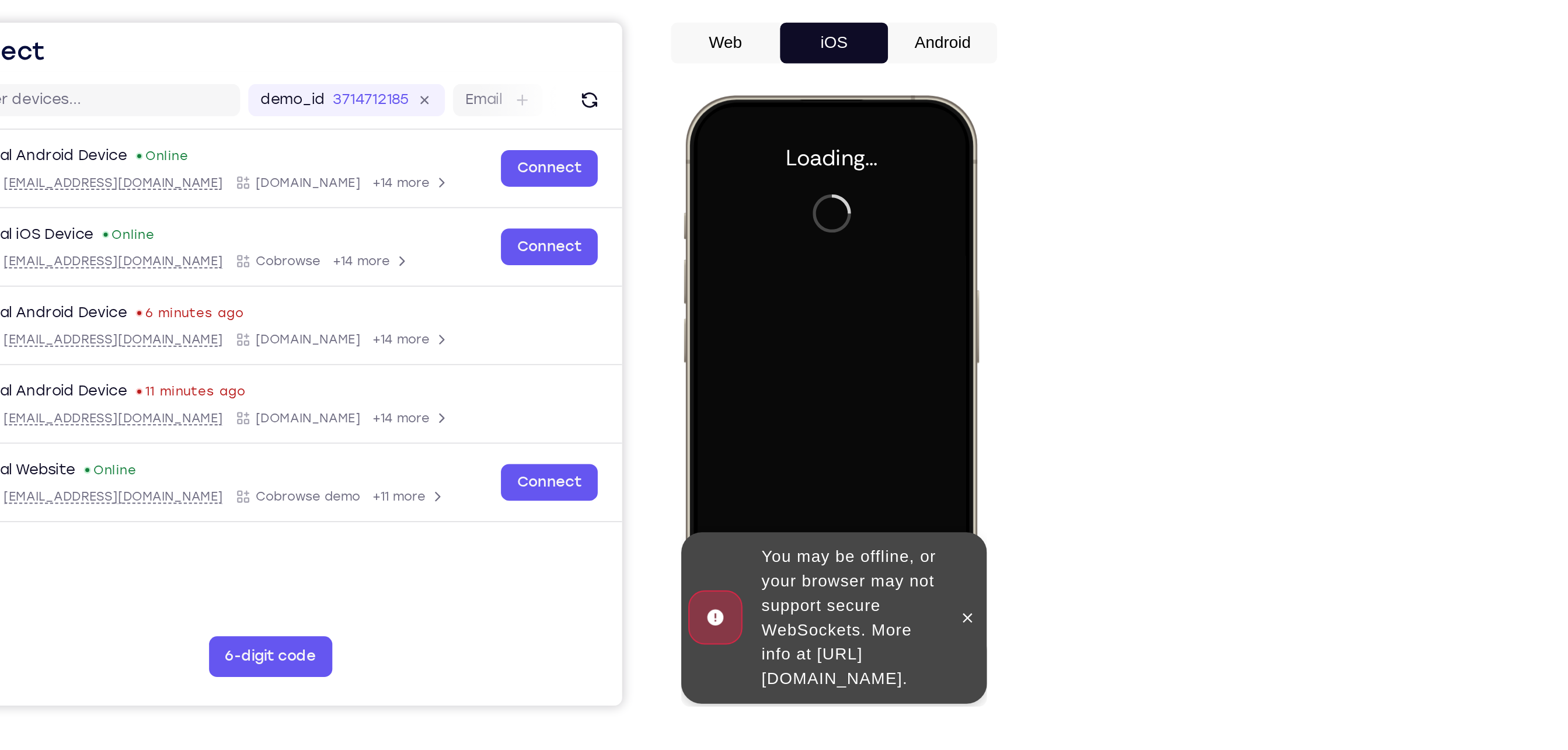
click at [766, 254] on div at bounding box center [767, 267] width 154 height 334
click at [784, 170] on button "Android" at bounding box center [1079, 163] width 62 height 23
